Goal: Task Accomplishment & Management: Manage account settings

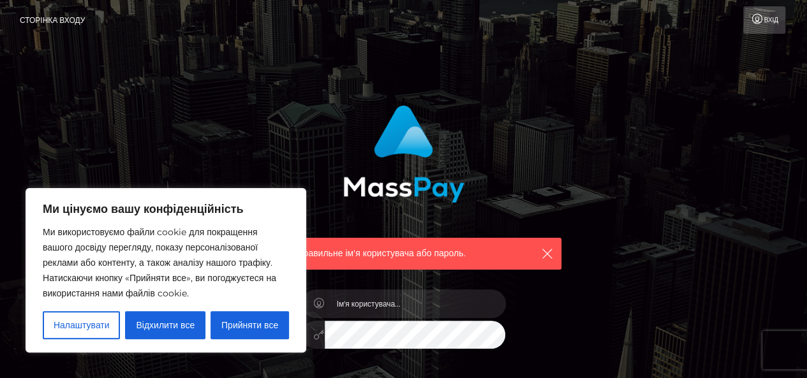
click at [167, 332] on button "Відхилити все" at bounding box center [165, 325] width 80 height 28
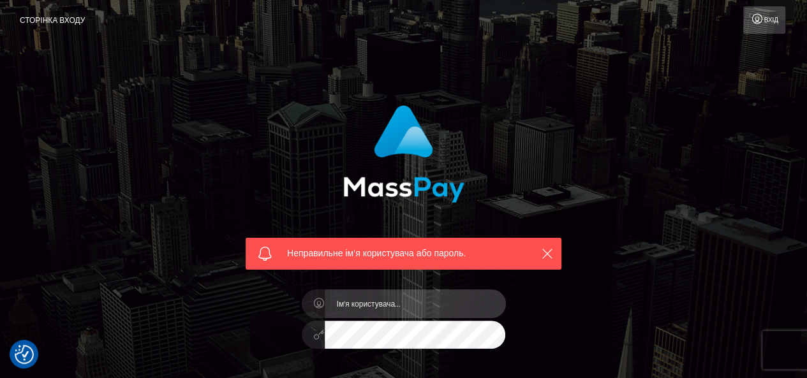
click at [407, 299] on input "text" at bounding box center [415, 304] width 181 height 29
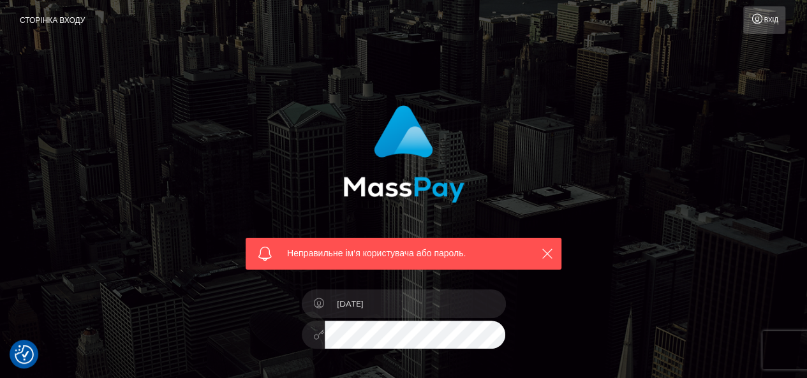
click at [391, 301] on input "[DATE]" at bounding box center [415, 304] width 181 height 29
type input "1"
click at [369, 302] on input "fil." at bounding box center [415, 304] width 181 height 29
type input "[EMAIL_ADDRESS][DOMAIN_NAME]"
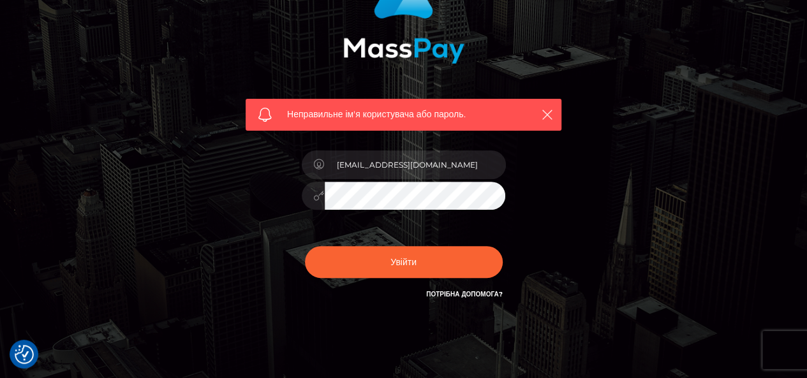
scroll to position [142, 0]
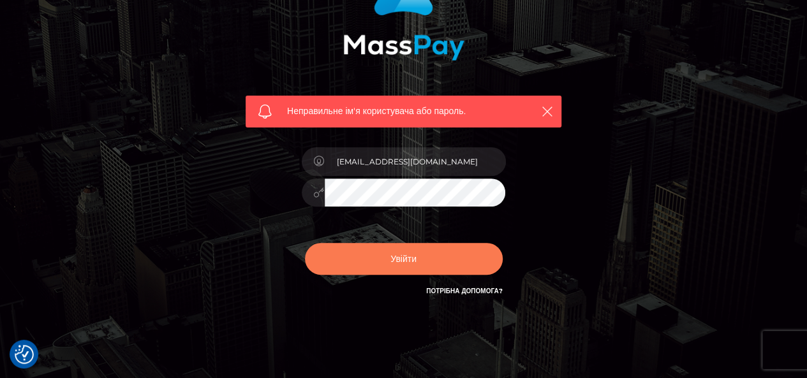
click at [474, 256] on button "Увійти" at bounding box center [404, 259] width 198 height 32
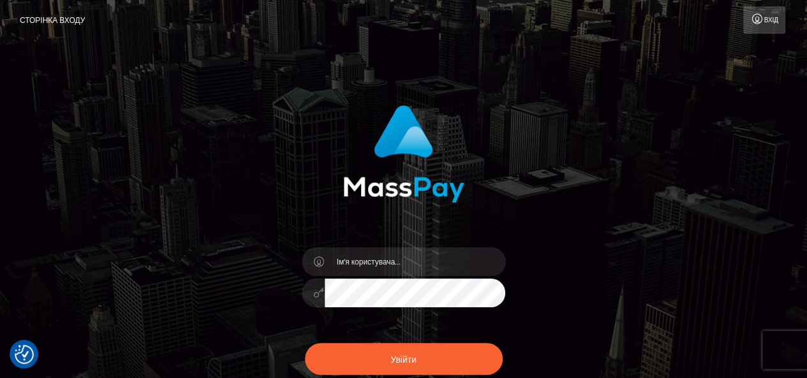
scroll to position [138, 0]
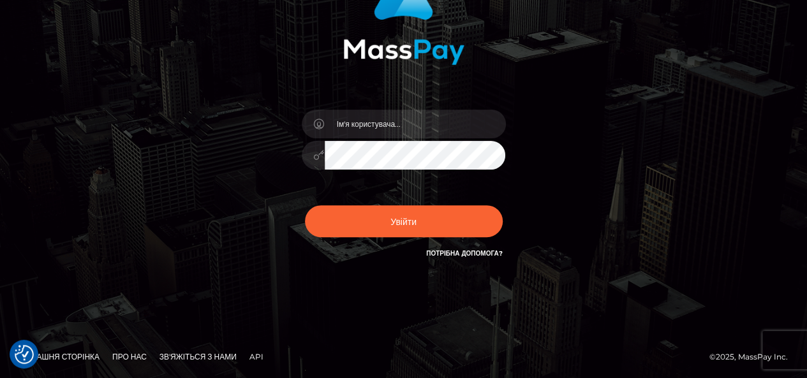
click at [474, 256] on font "Потрібна допомога?" at bounding box center [464, 253] width 76 height 8
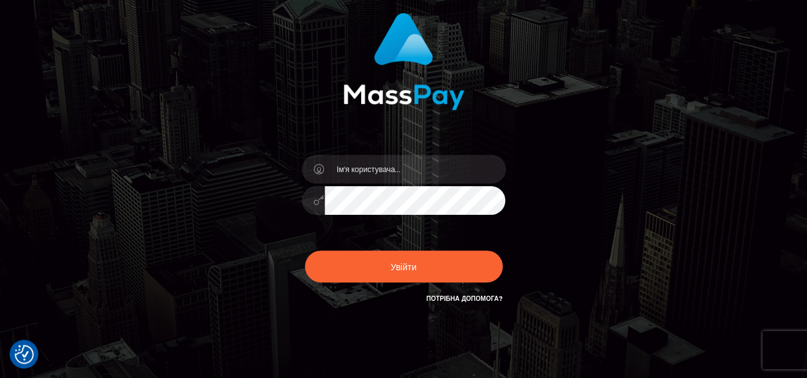
scroll to position [0, 0]
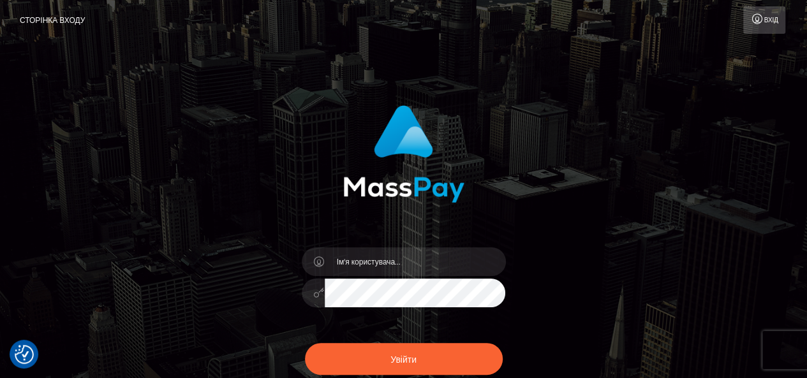
click at [773, 26] on link "Вхід" at bounding box center [764, 19] width 42 height 27
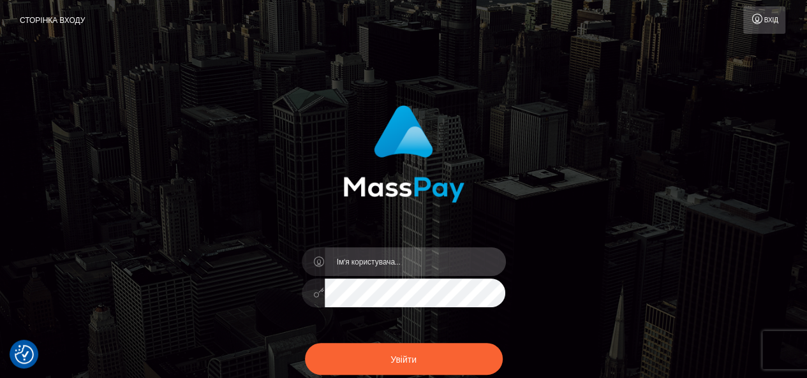
click at [406, 269] on input "text" at bounding box center [415, 261] width 181 height 29
click at [342, 266] on input "text" at bounding box center [415, 261] width 181 height 29
paste input "foxsstride"
click at [375, 265] on input "foxsstride" at bounding box center [415, 261] width 181 height 29
type input "f"
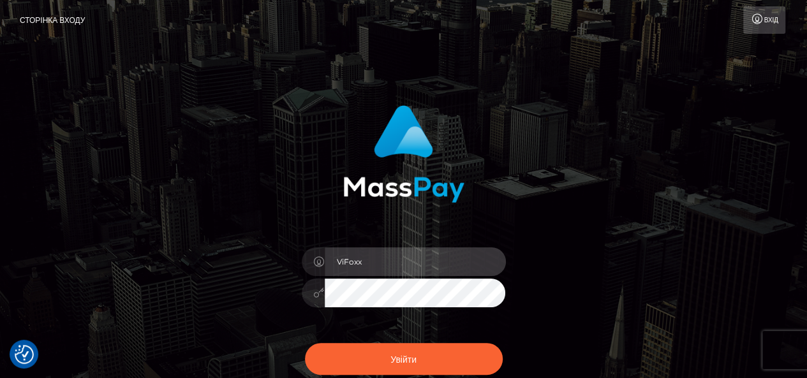
type input "ViFoxx"
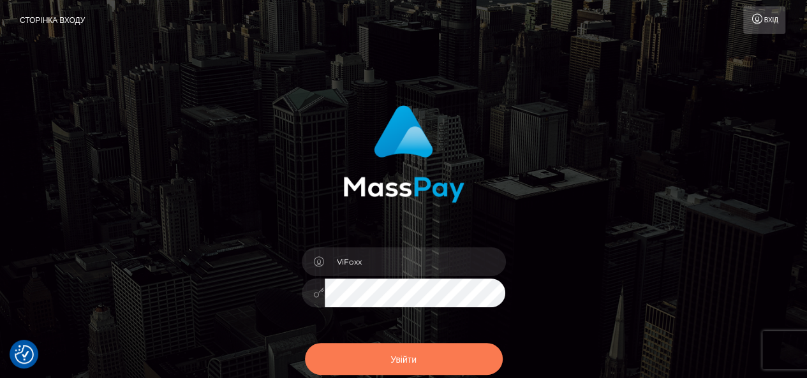
click at [383, 355] on button "Увійти" at bounding box center [404, 359] width 198 height 32
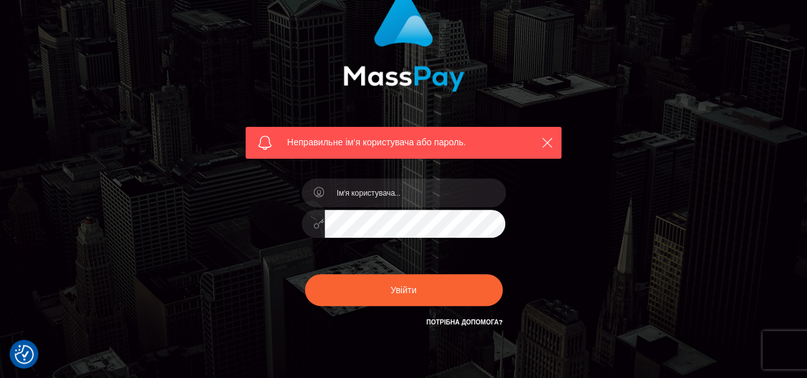
scroll to position [180, 0]
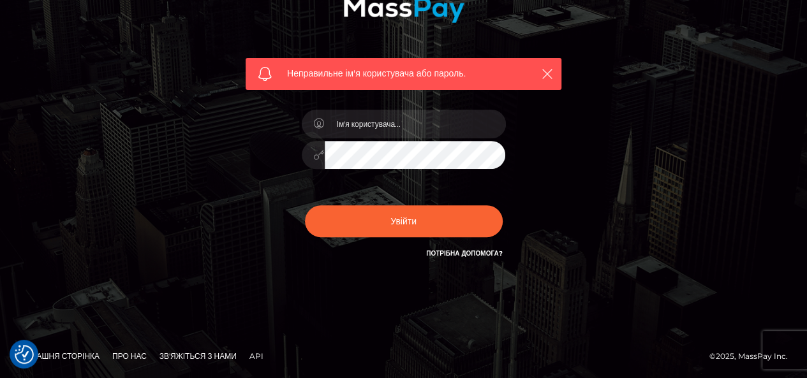
click at [458, 253] on font "Потрібна допомога?" at bounding box center [464, 253] width 76 height 8
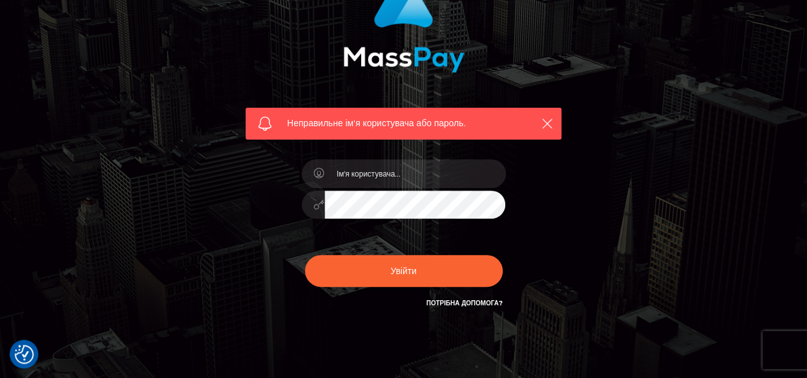
scroll to position [0, 0]
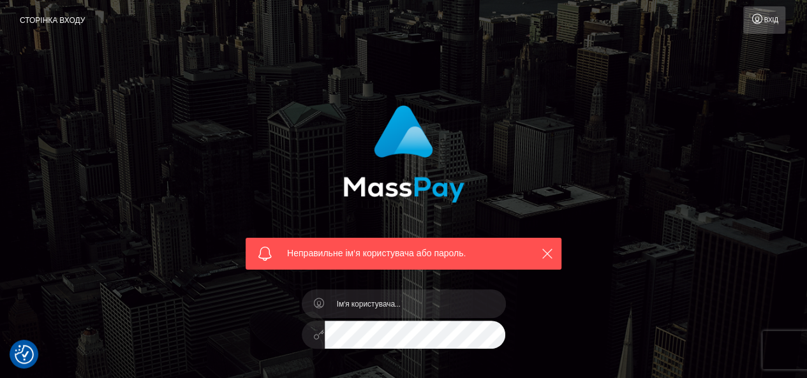
click at [62, 24] on font "Сторінка входу" at bounding box center [52, 20] width 65 height 10
